Goal: Complete application form

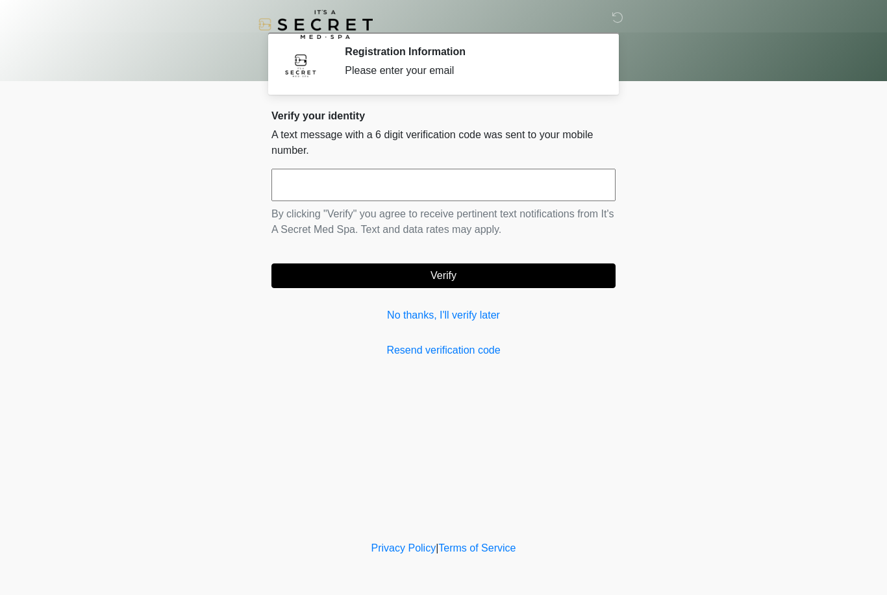
click at [461, 316] on link "No thanks, I'll verify later" at bounding box center [443, 316] width 344 height 16
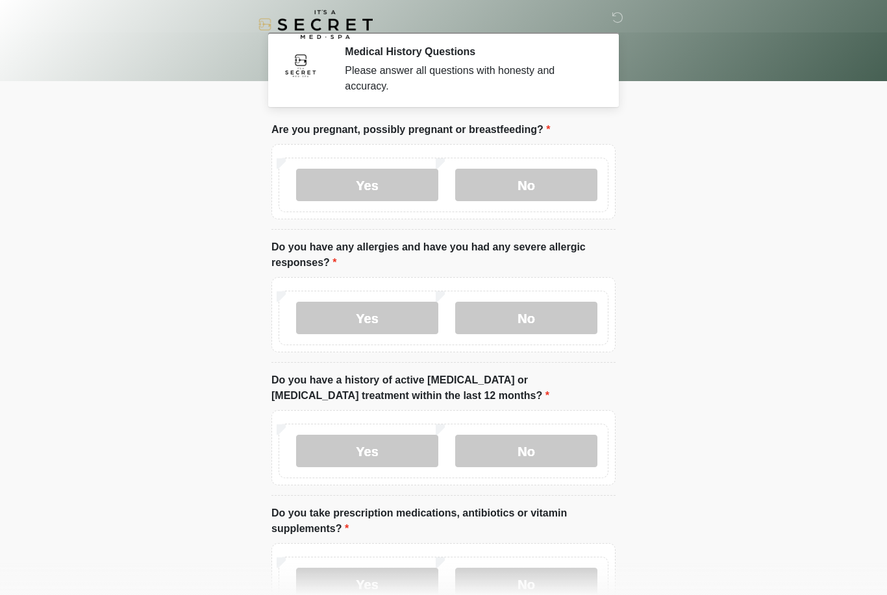
click at [2, 457] on body "‎ ‎ Medical History Questions Please answer all questions with honesty and accu…" at bounding box center [443, 297] width 887 height 595
click at [508, 177] on label "No" at bounding box center [526, 185] width 142 height 32
click at [501, 318] on label "No" at bounding box center [526, 318] width 142 height 32
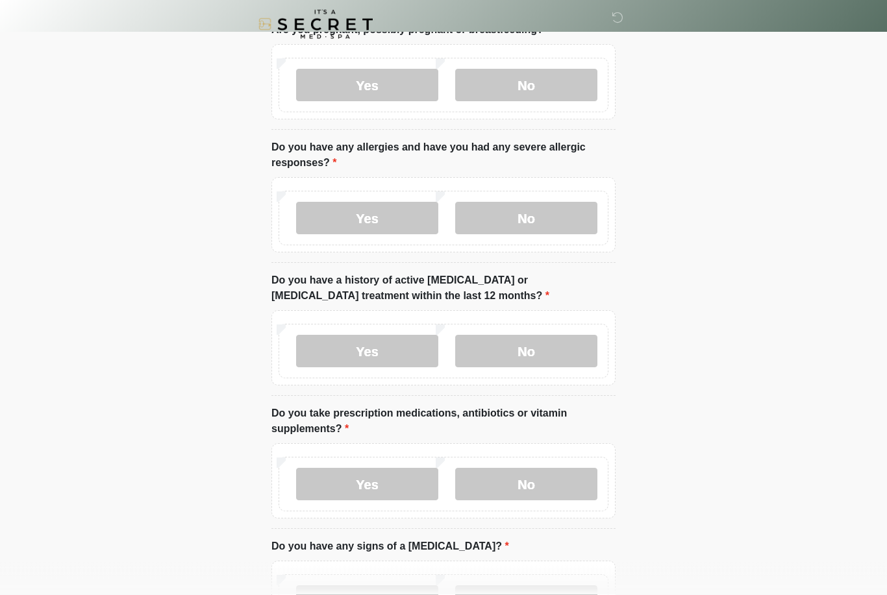
scroll to position [111, 0]
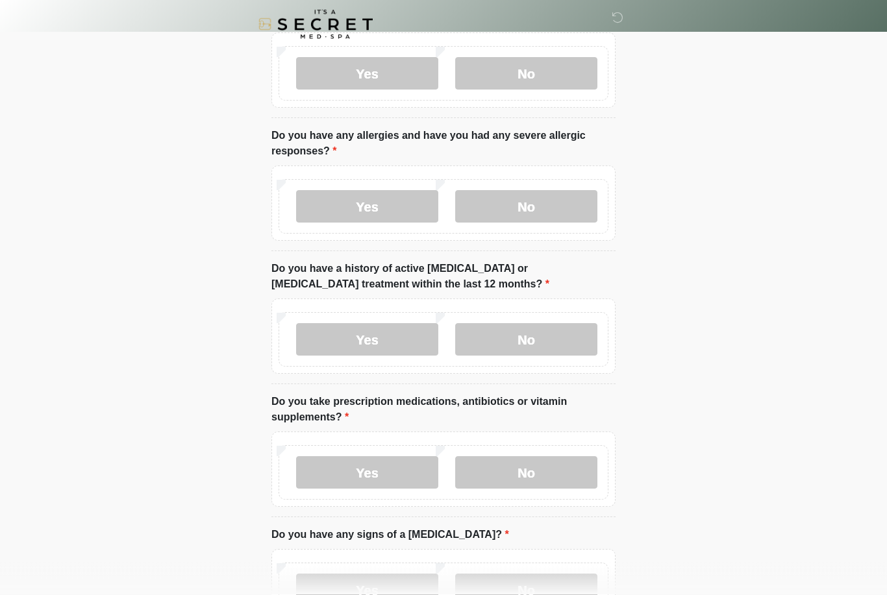
click at [514, 332] on label "No" at bounding box center [526, 340] width 142 height 32
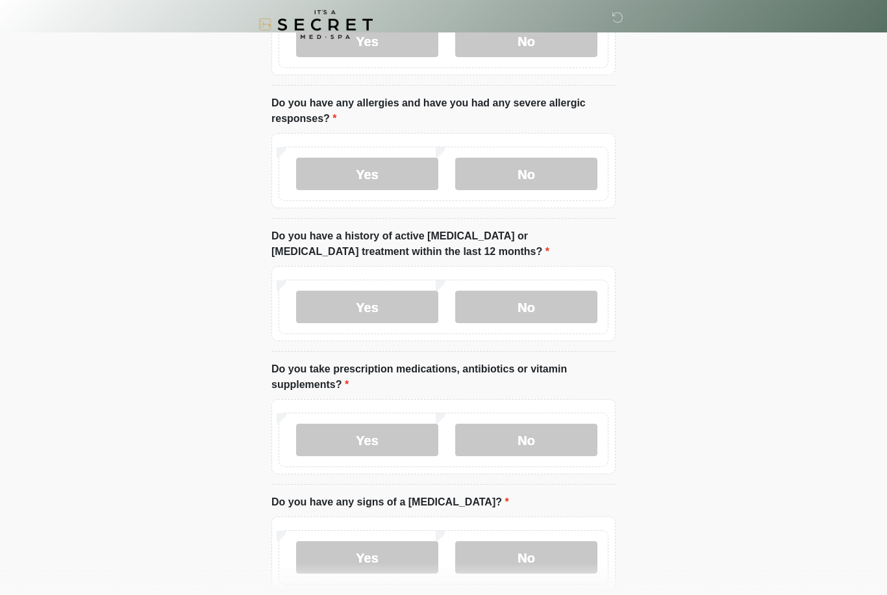
scroll to position [191, 0]
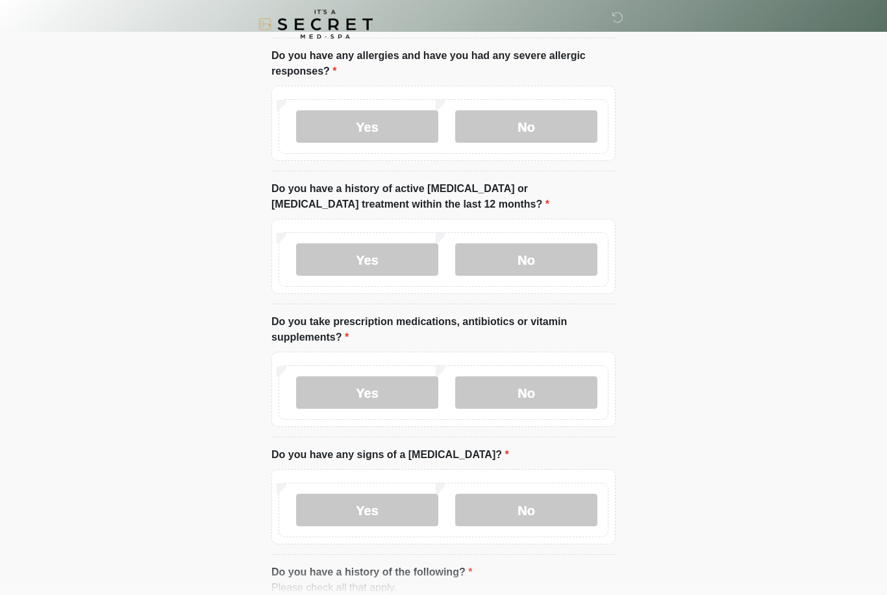
click at [511, 388] on label "No" at bounding box center [526, 393] width 142 height 32
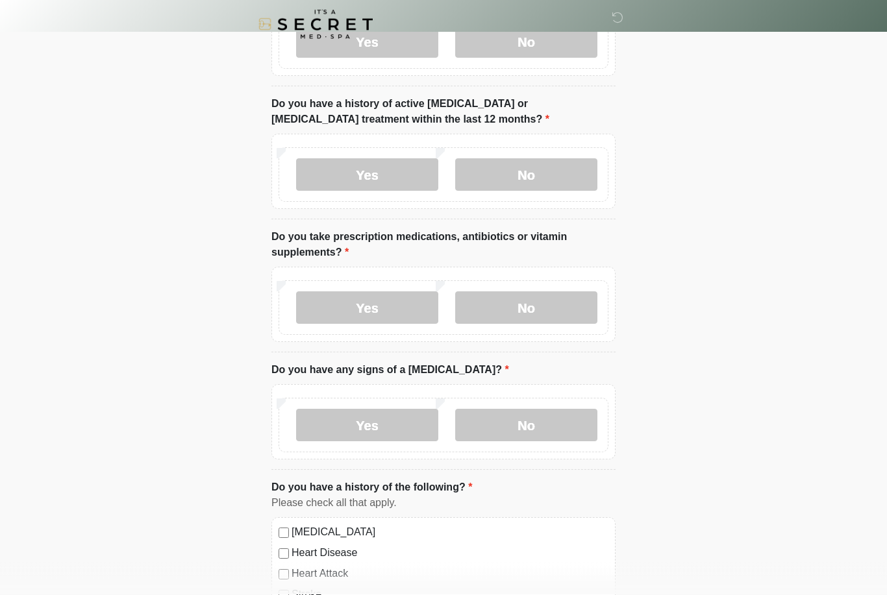
click at [501, 419] on label "No" at bounding box center [526, 426] width 142 height 32
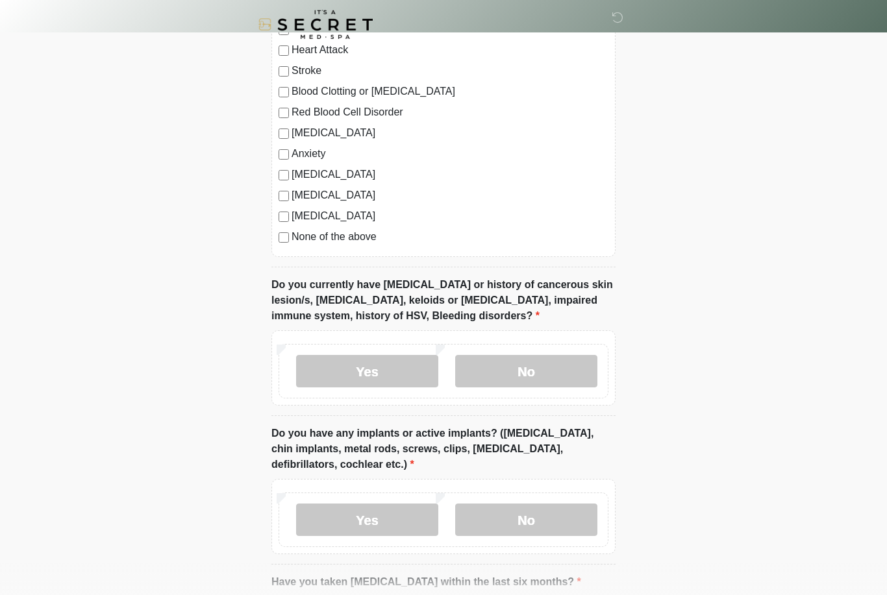
scroll to position [813, 0]
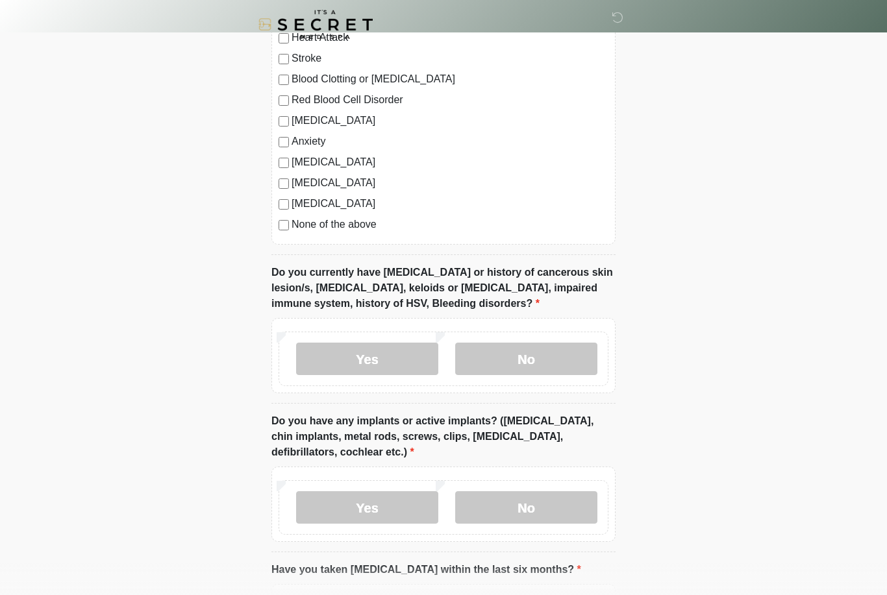
click at [521, 366] on label "No" at bounding box center [526, 359] width 142 height 32
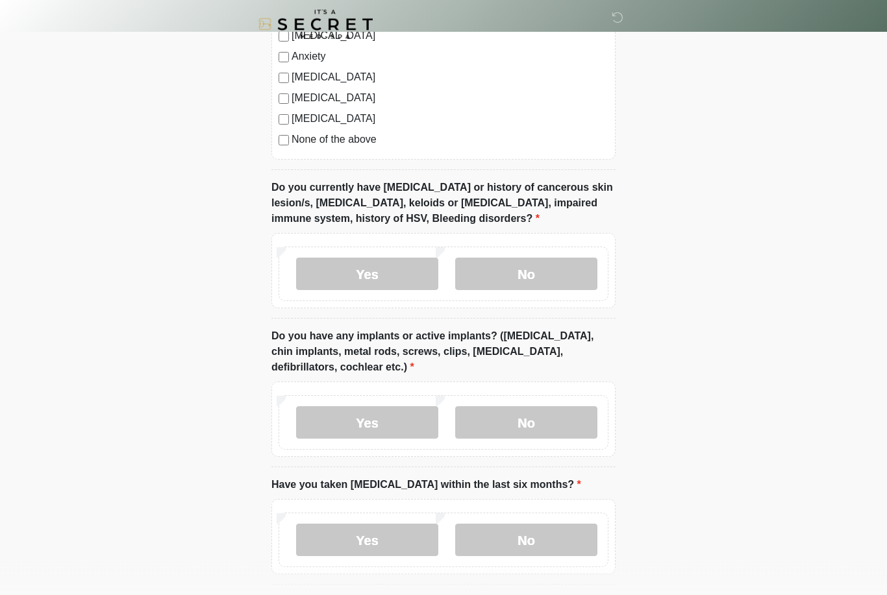
scroll to position [903, 0]
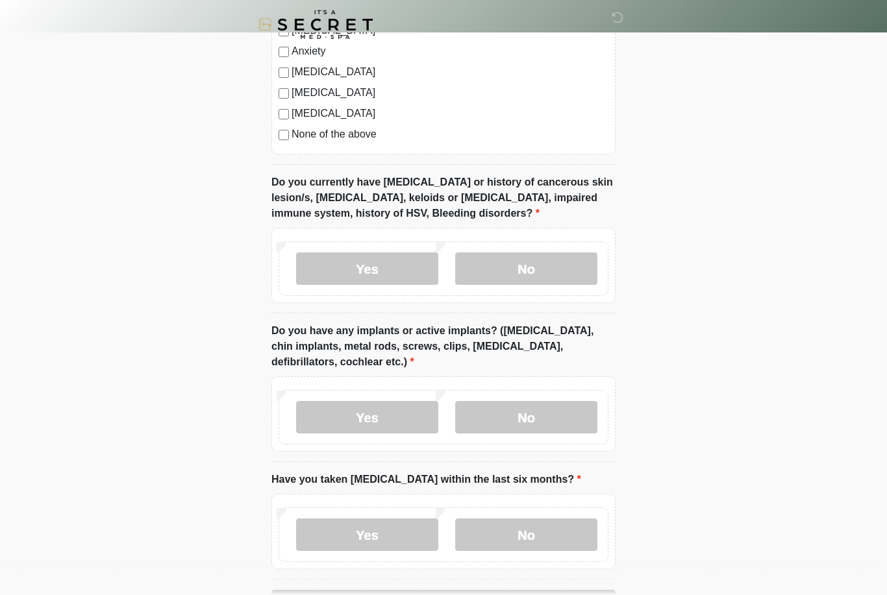
click at [339, 422] on label "Yes" at bounding box center [367, 417] width 142 height 32
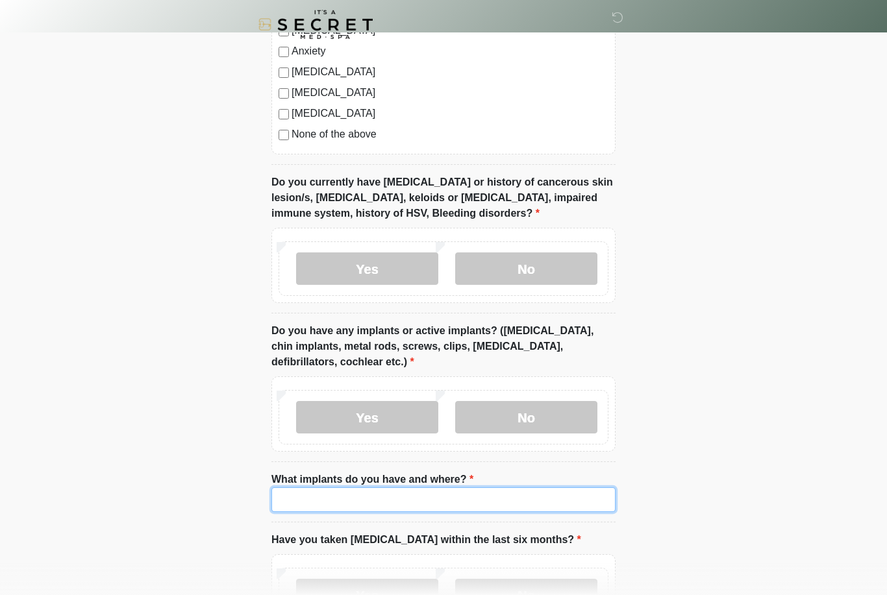
click at [330, 497] on input "What implants do you have and where?" at bounding box center [443, 500] width 344 height 25
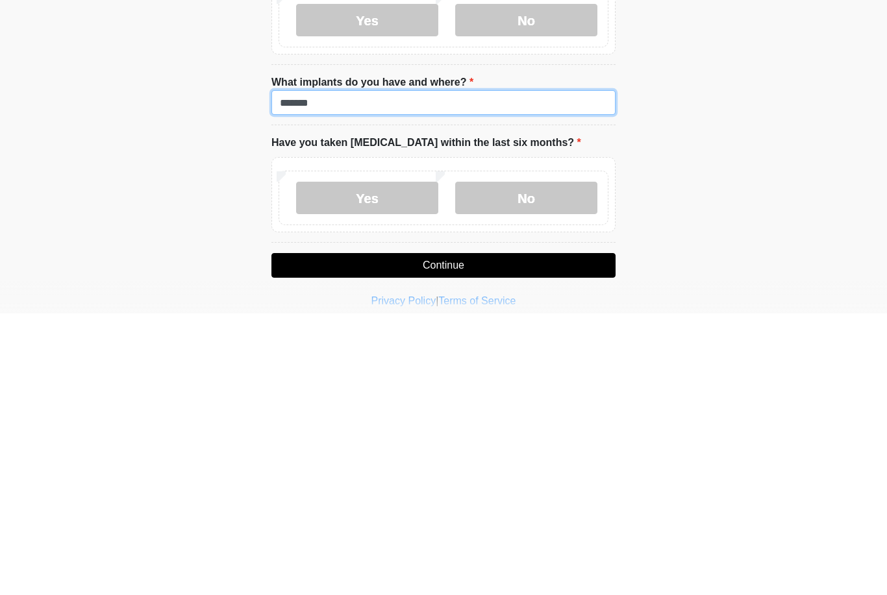
scroll to position [1050, 0]
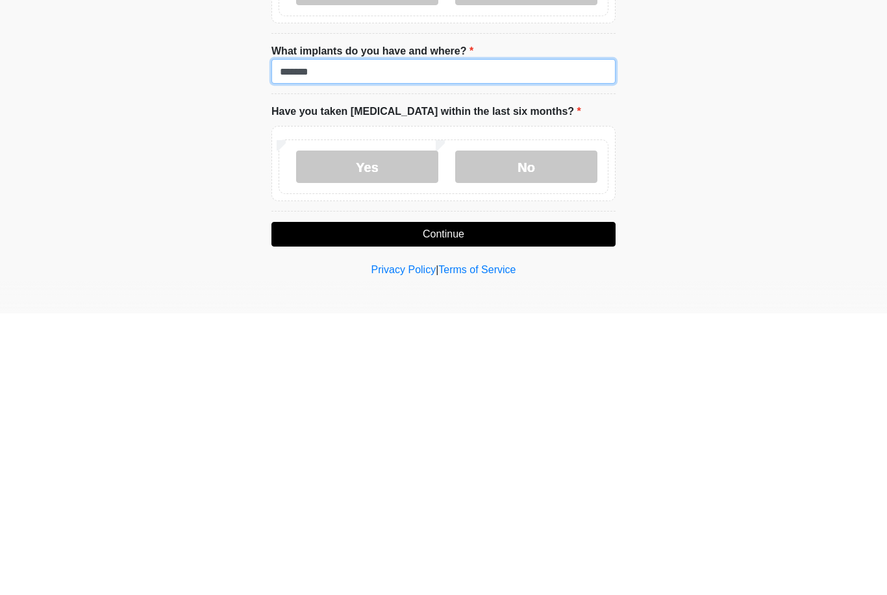
type input "******"
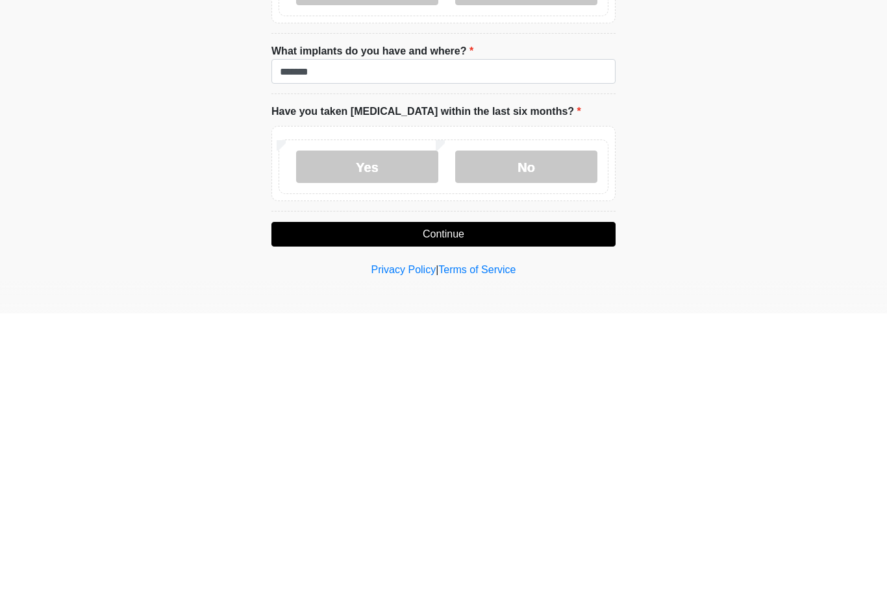
click at [495, 432] on label "No" at bounding box center [526, 448] width 142 height 32
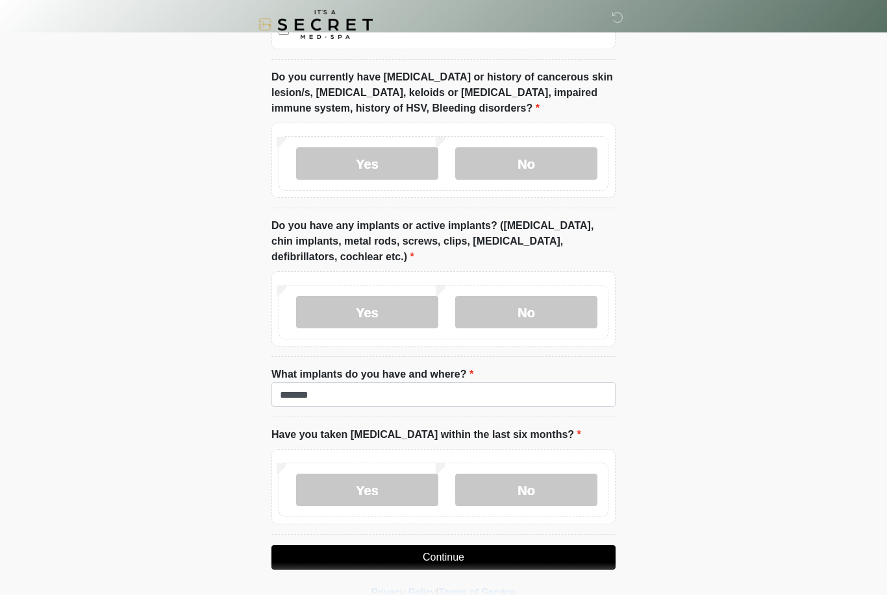
click at [367, 562] on button "Continue" at bounding box center [443, 557] width 344 height 25
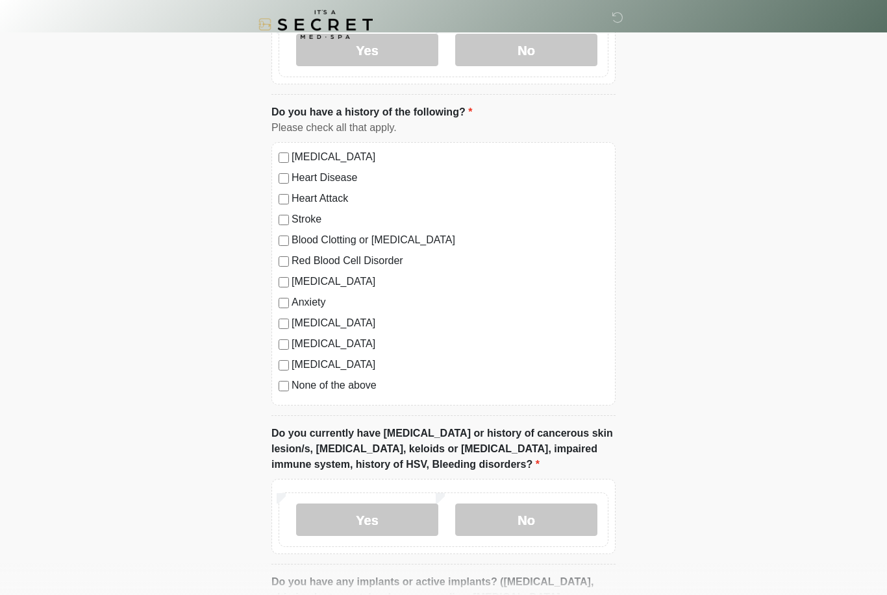
scroll to position [0, 0]
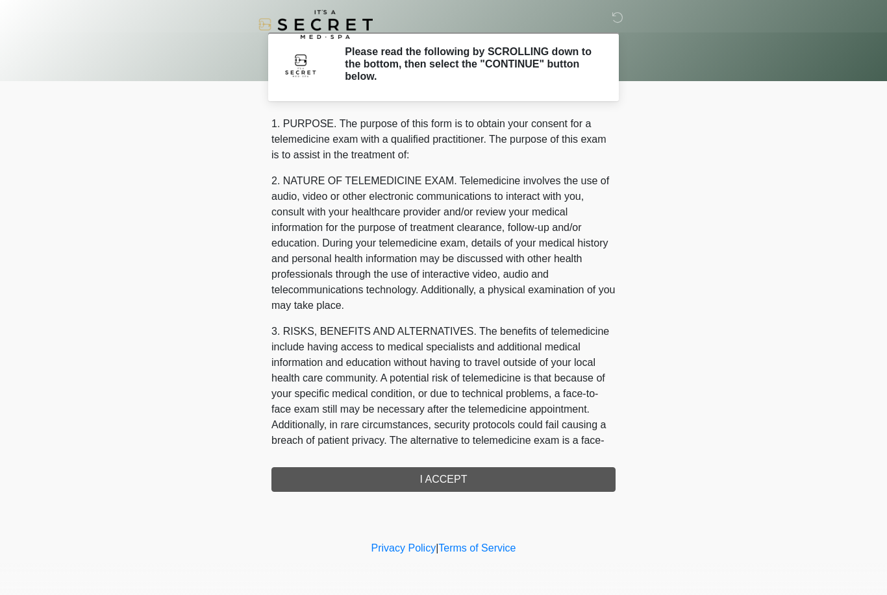
click at [382, 472] on div "1. PURPOSE. The purpose of this form is to obtain your consent for a telemedici…" at bounding box center [443, 304] width 344 height 376
click at [348, 475] on div "1. PURPOSE. The purpose of this form is to obtain your consent for a telemedici…" at bounding box center [443, 304] width 344 height 376
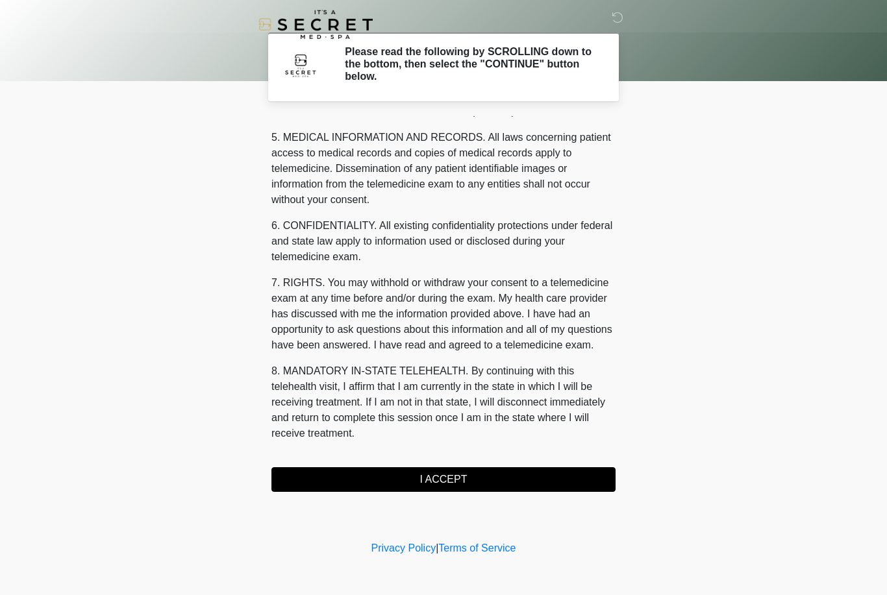
click at [399, 483] on button "I ACCEPT" at bounding box center [443, 479] width 344 height 25
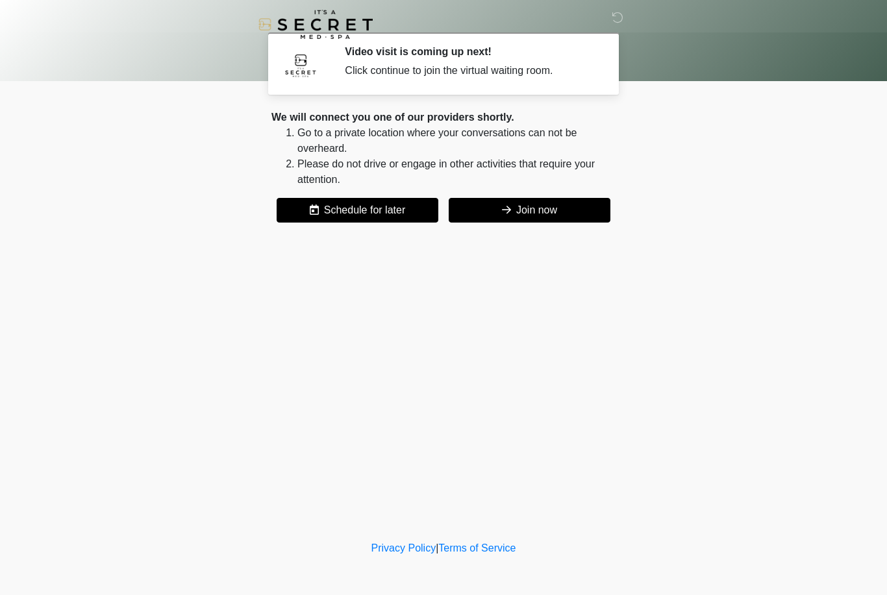
click at [509, 211] on icon at bounding box center [506, 210] width 9 height 10
